Goal: Obtain resource: Download file/media

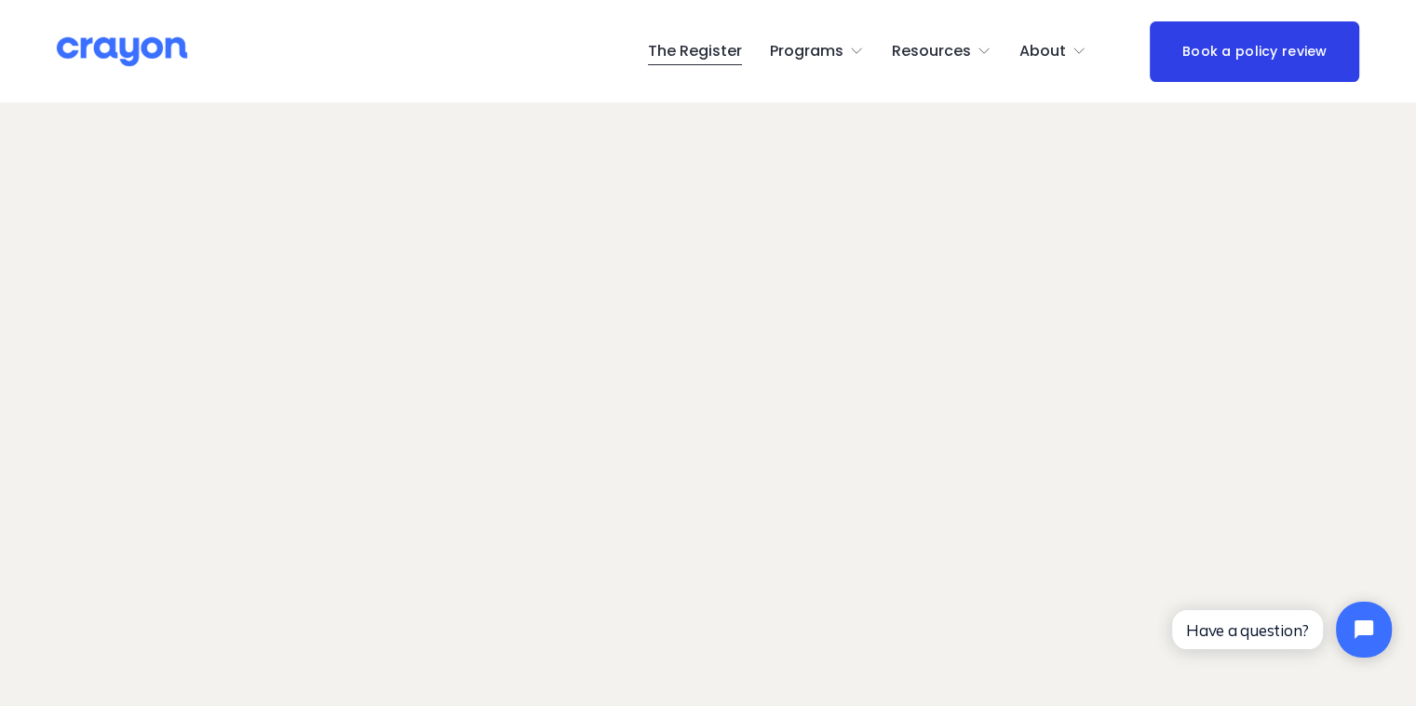
click at [965, 53] on span "Resources" at bounding box center [931, 51] width 79 height 27
click at [0, 0] on span "Employer hub" at bounding box center [0, 0] width 0 height 0
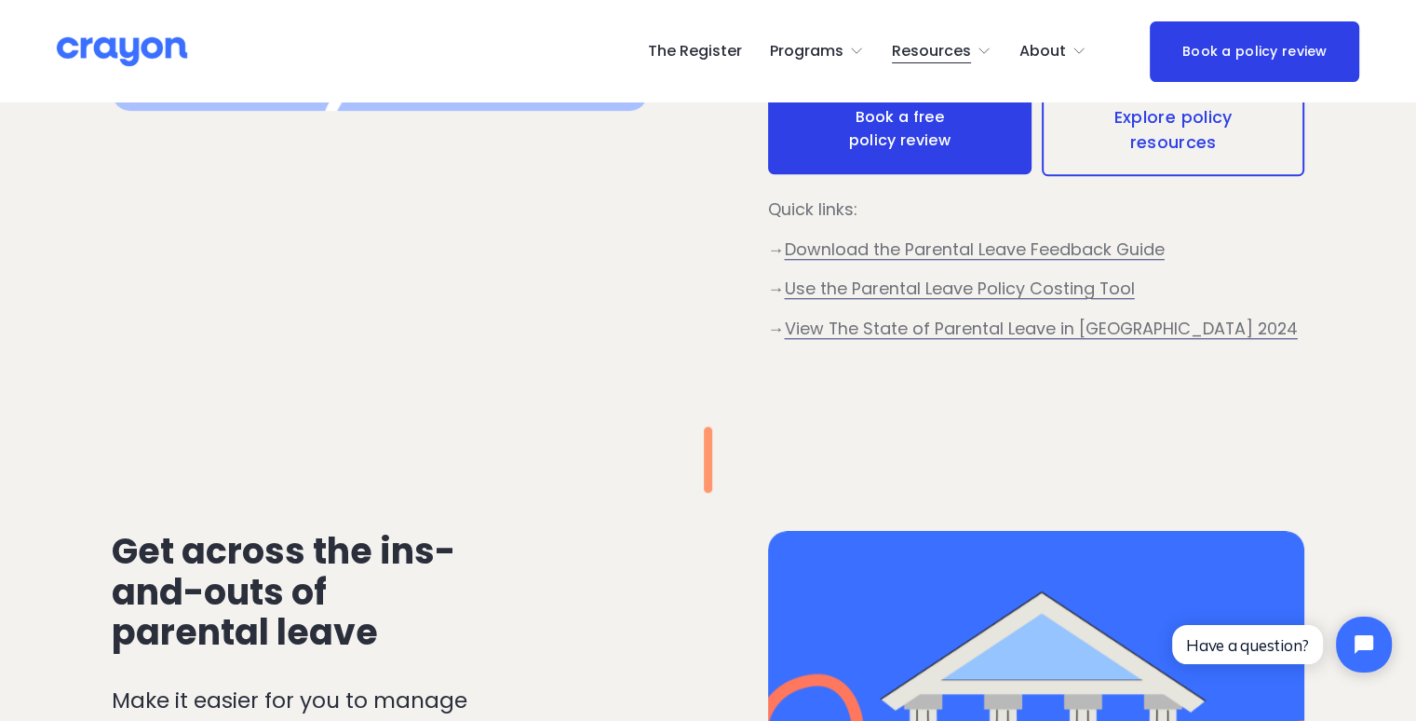
scroll to position [1000, 0]
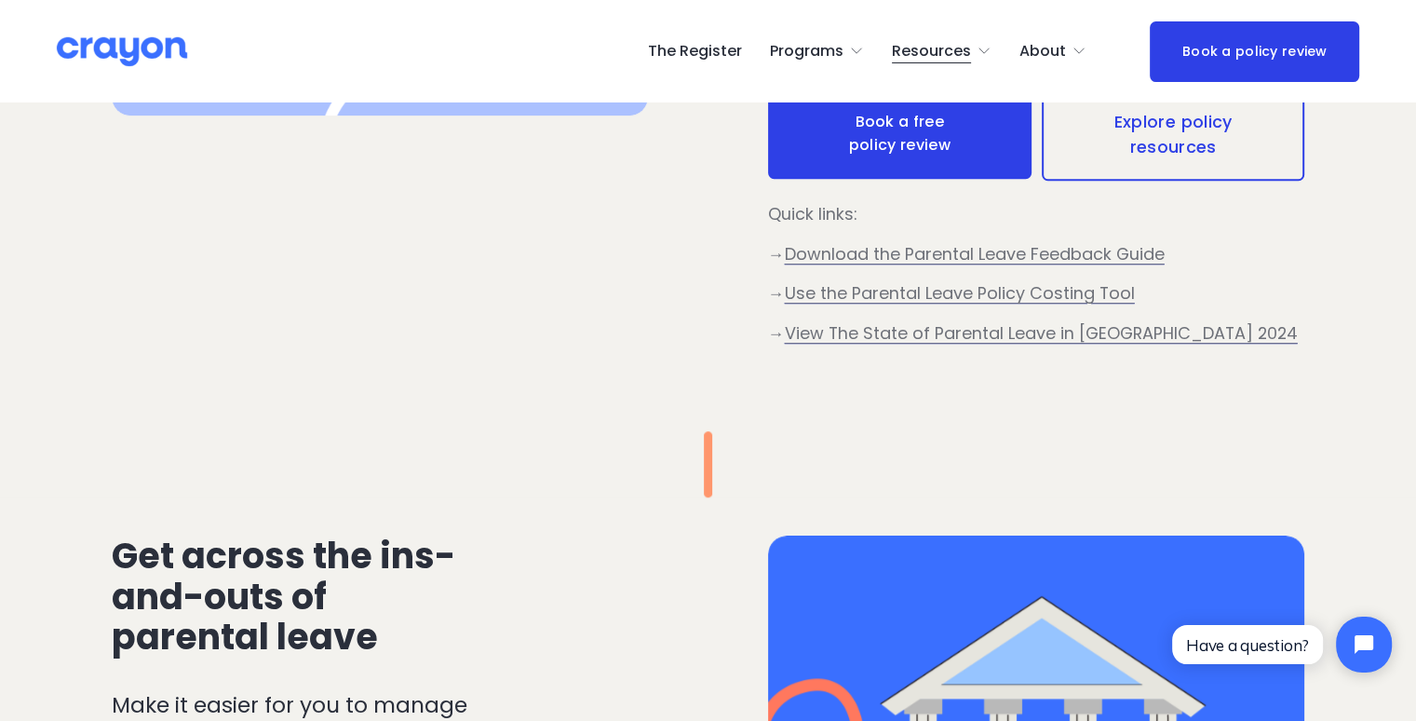
click at [1108, 305] on span "Use the Parental Leave Policy Costing Tool" at bounding box center [960, 292] width 350 height 23
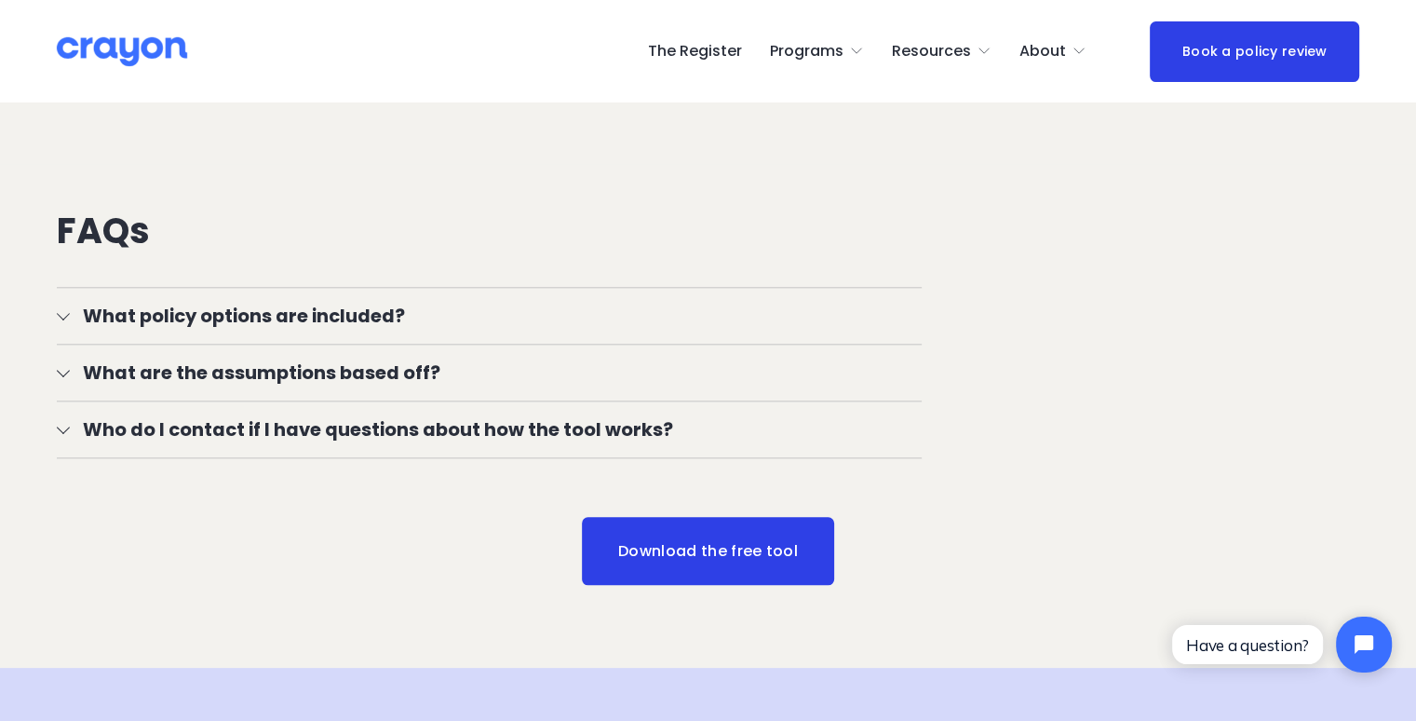
scroll to position [1962, 0]
click at [1352, 413] on div "FAQs What policy options are included? The tool includes the option to cost out…" at bounding box center [708, 414] width 1416 height 411
click at [790, 584] on link "Download the free tool" at bounding box center [708, 549] width 252 height 69
